Goal: Navigation & Orientation: Understand site structure

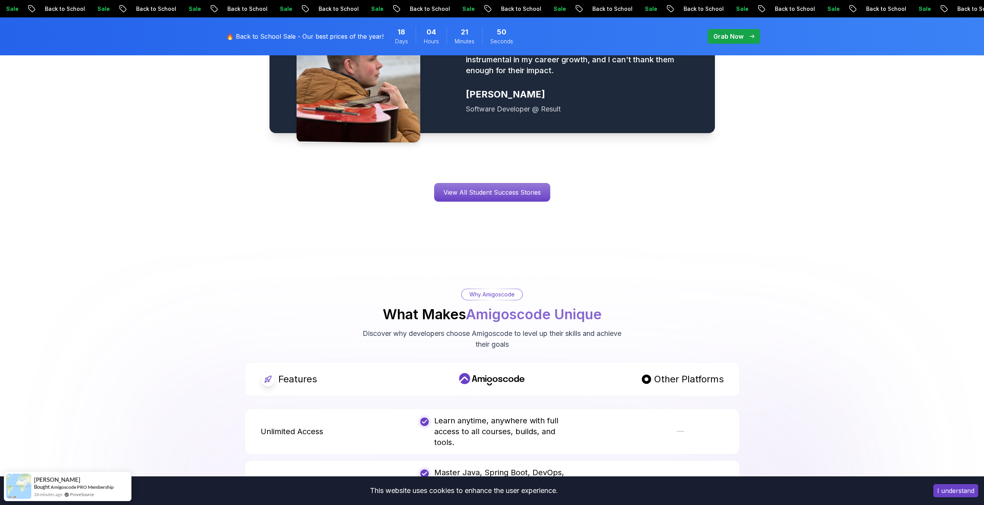
scroll to position [1392, 0]
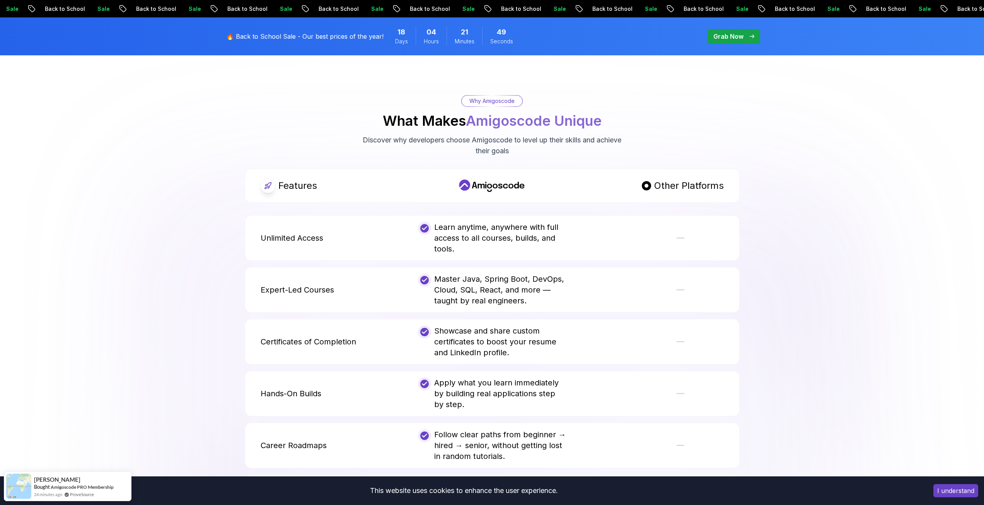
click at [953, 490] on button "I understand" at bounding box center [956, 490] width 45 height 13
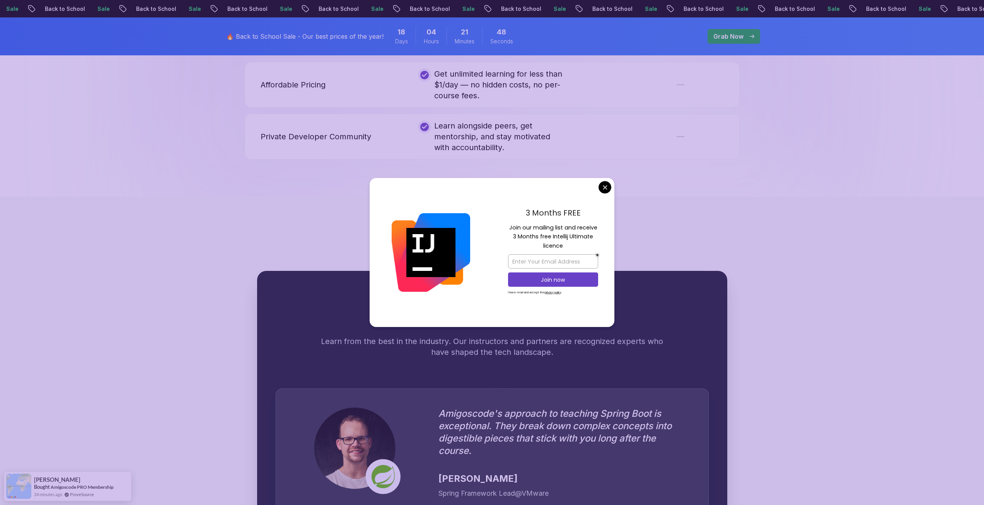
scroll to position [2088, 0]
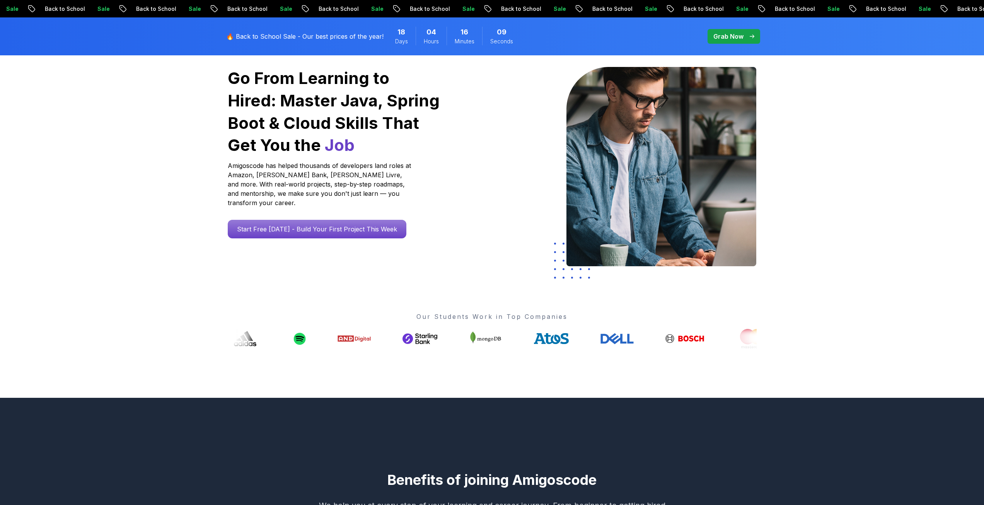
scroll to position [0, 0]
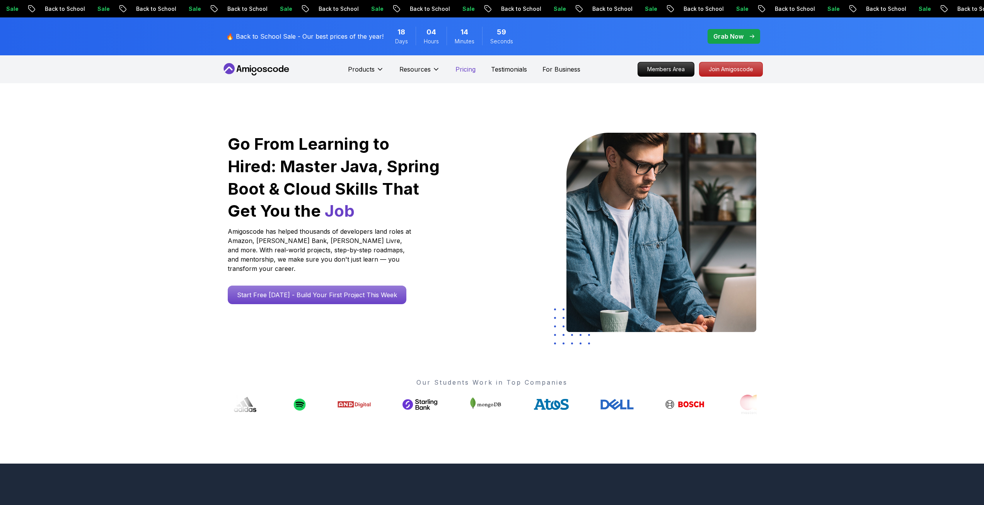
click at [466, 68] on p "Pricing" at bounding box center [466, 69] width 20 height 9
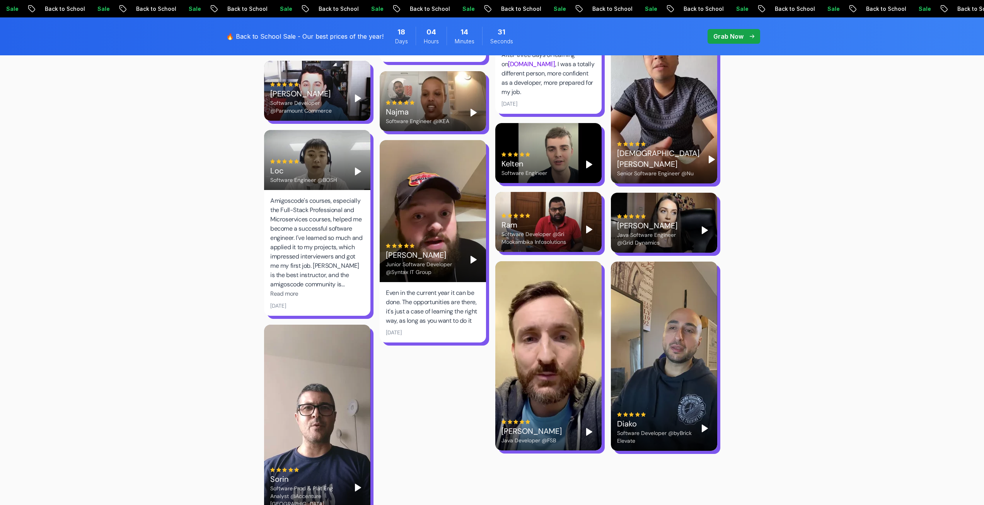
scroll to position [2320, 0]
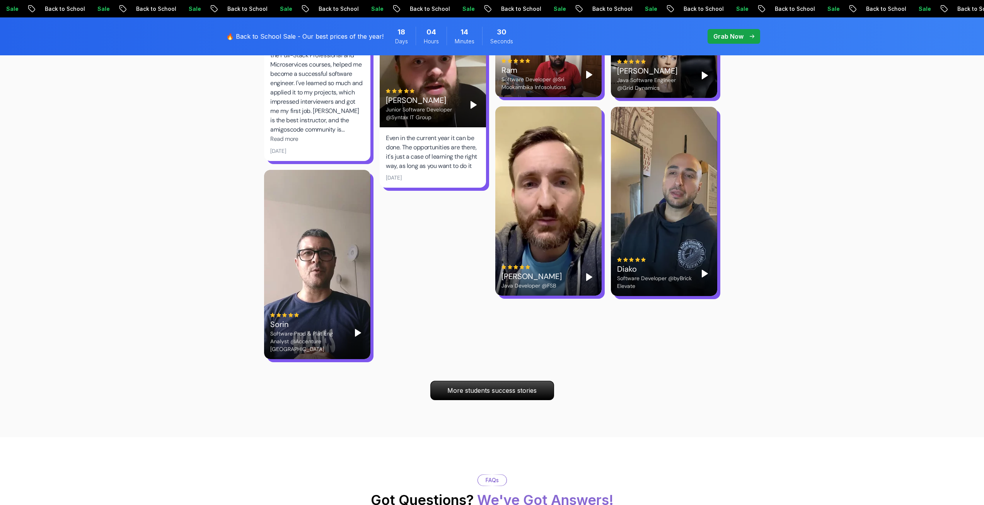
click at [521, 211] on div "[PERSON_NAME] Developer @FSB" at bounding box center [548, 200] width 106 height 189
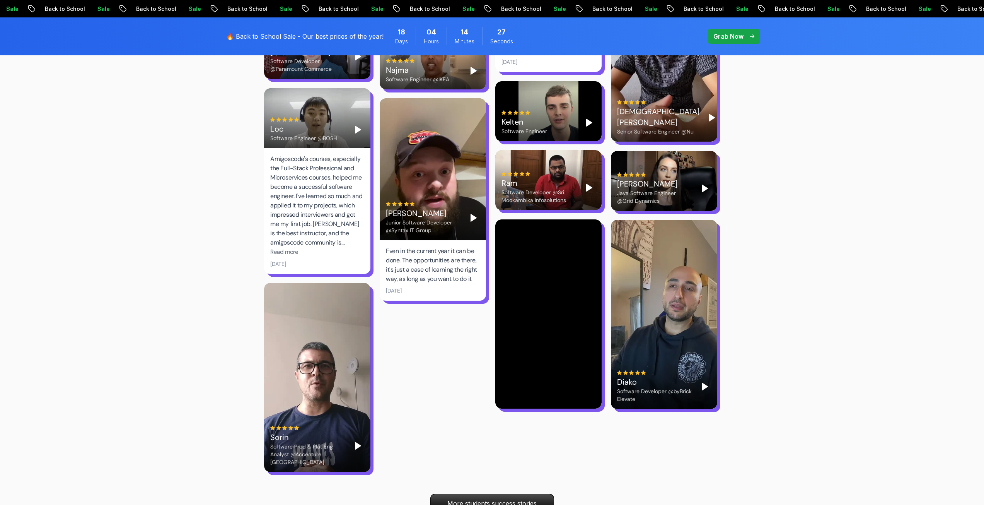
scroll to position [2204, 0]
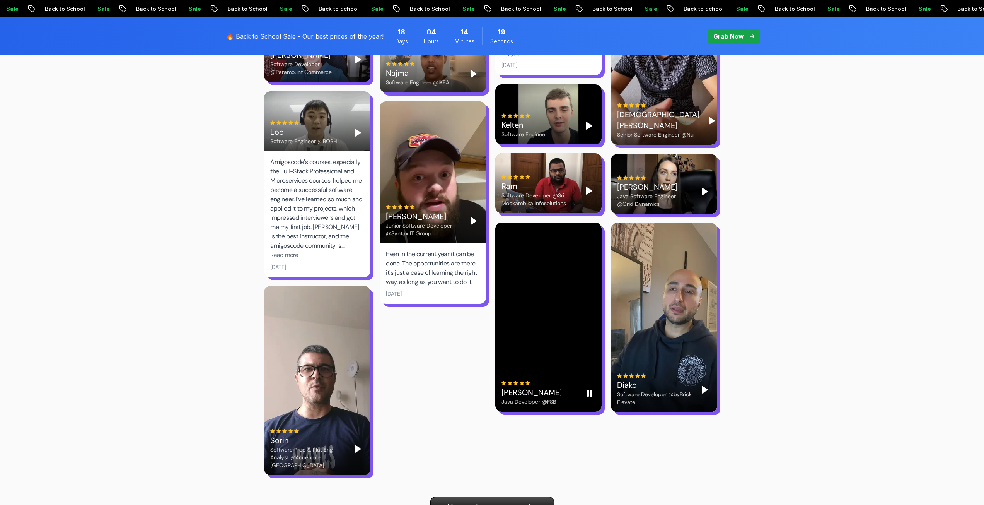
click at [537, 260] on div "[PERSON_NAME] Developer @FSB" at bounding box center [548, 316] width 106 height 189
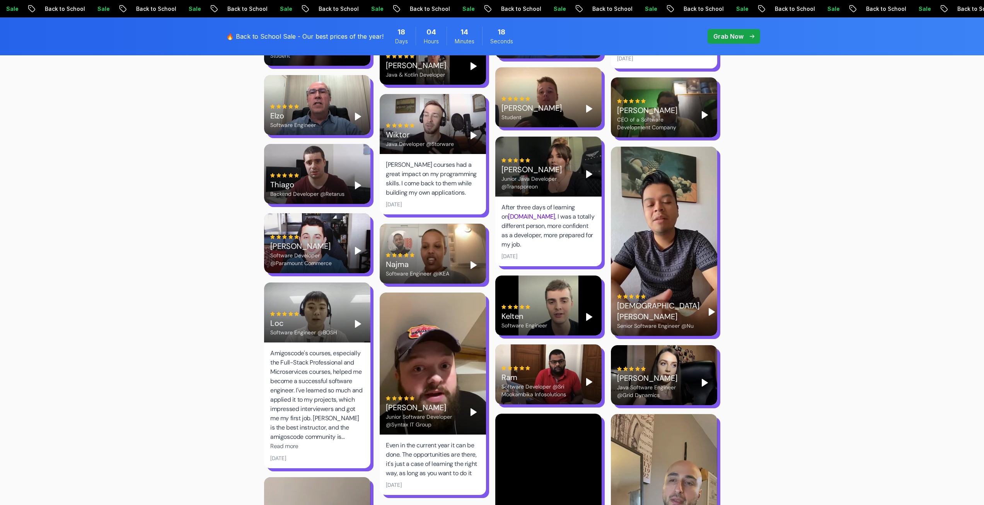
scroll to position [1972, 0]
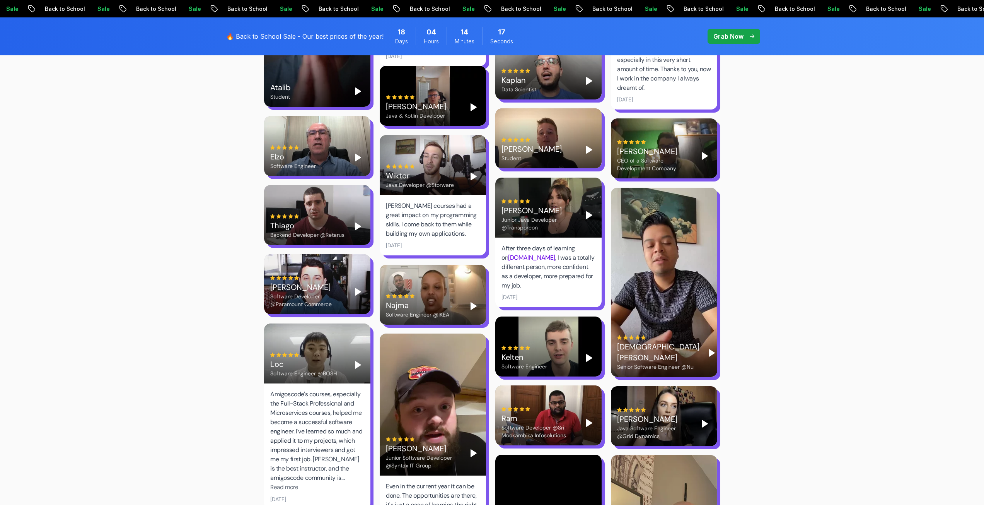
click at [647, 235] on div "[PERSON_NAME] Senior Software Engineer @Nu" at bounding box center [664, 282] width 106 height 189
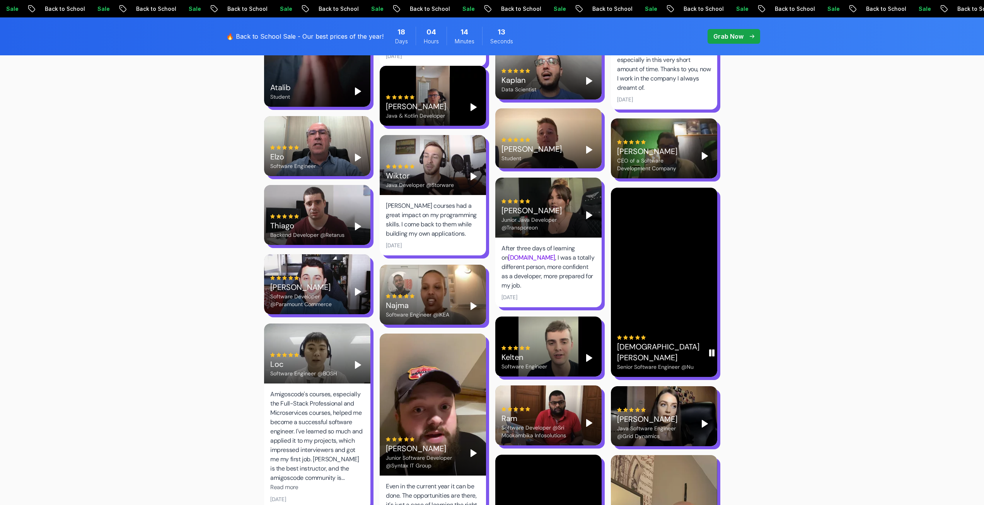
click at [647, 234] on div "[PERSON_NAME] Senior Software Engineer @Nu" at bounding box center [664, 282] width 106 height 189
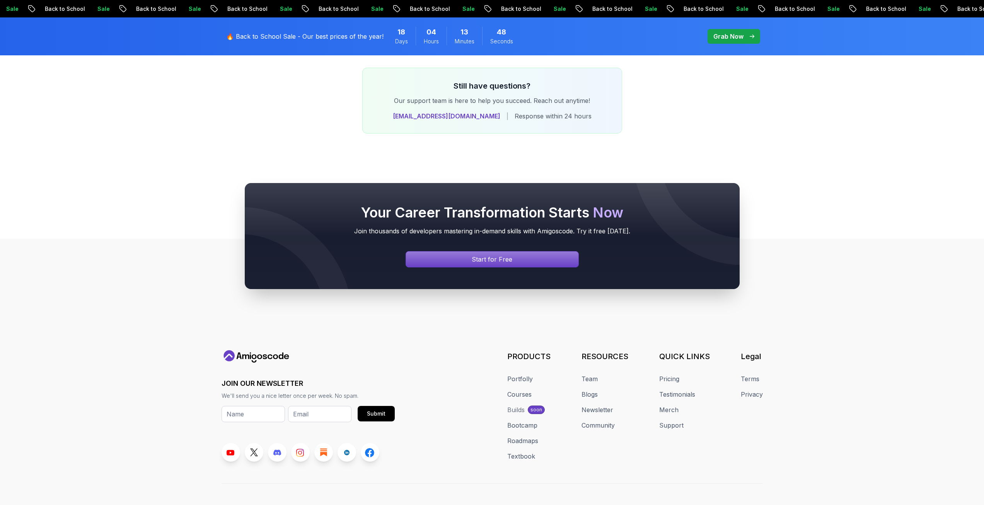
scroll to position [3171, 0]
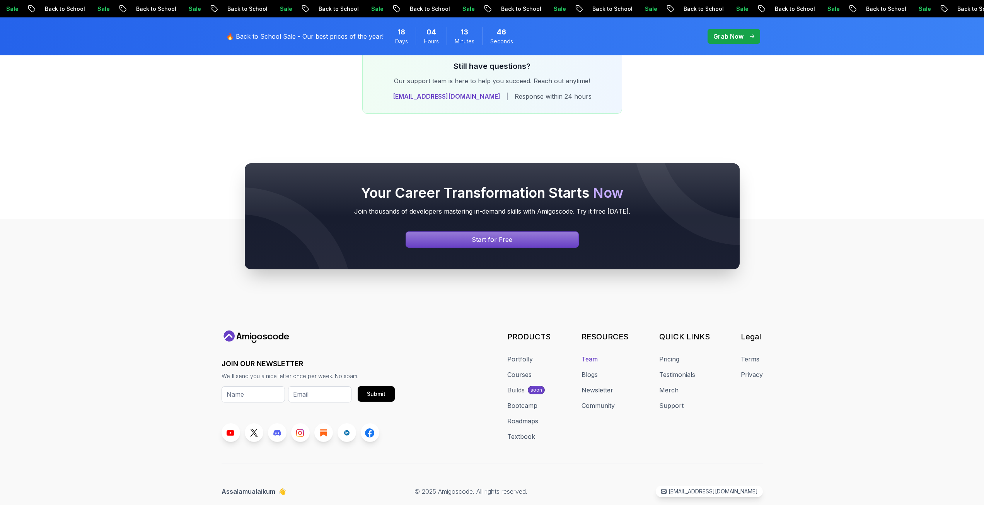
click at [594, 354] on link "Team" at bounding box center [590, 358] width 16 height 9
